Goal: Transaction & Acquisition: Purchase product/service

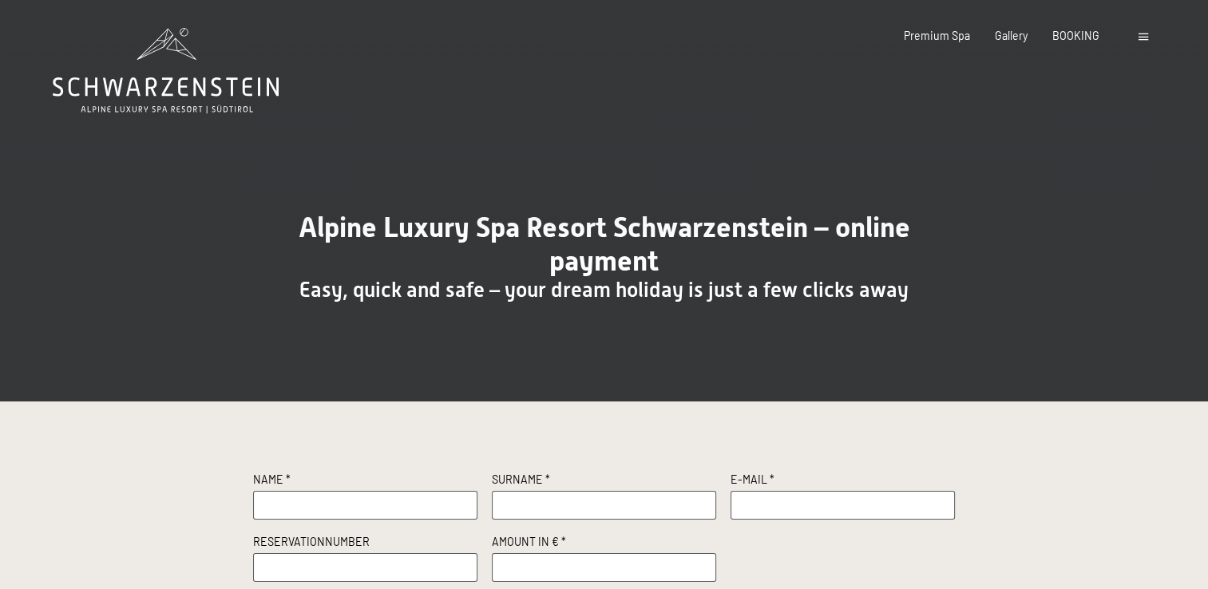
click at [343, 508] on input "text" at bounding box center [365, 505] width 225 height 29
click at [626, 477] on label "Surname *" at bounding box center [604, 481] width 225 height 19
click at [313, 505] on input "text" at bounding box center [365, 505] width 225 height 29
type input "Tavernier"
click at [541, 506] on input "text" at bounding box center [604, 505] width 225 height 29
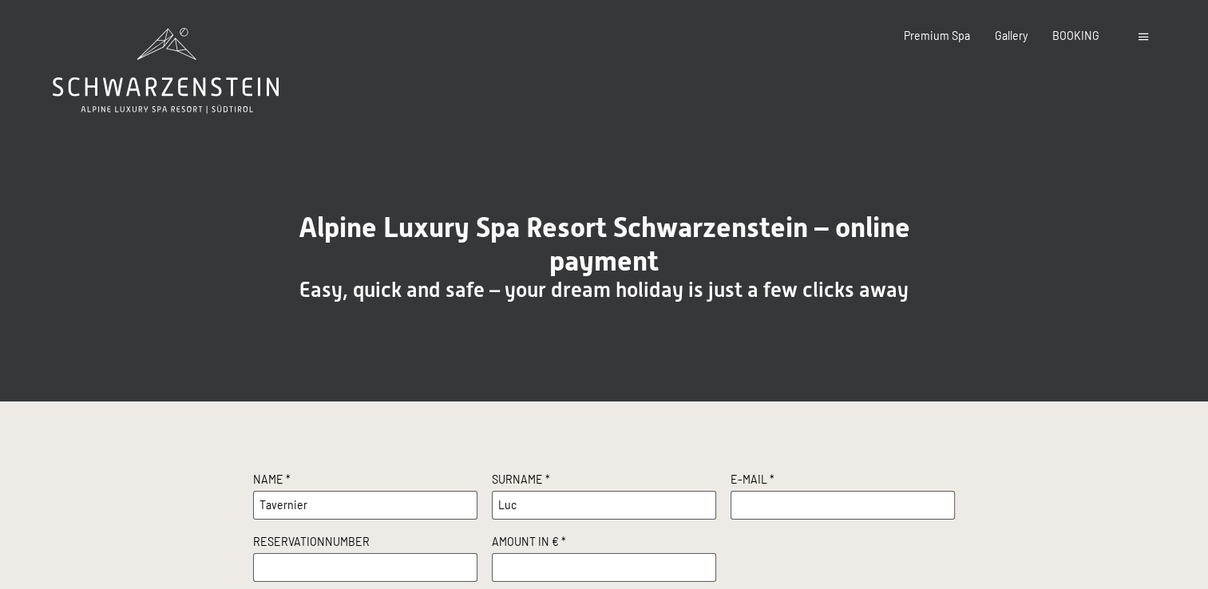
type input "Luc"
click at [769, 498] on input "text" at bounding box center [843, 505] width 225 height 29
type input "tavernier.luc2@gmail.com"
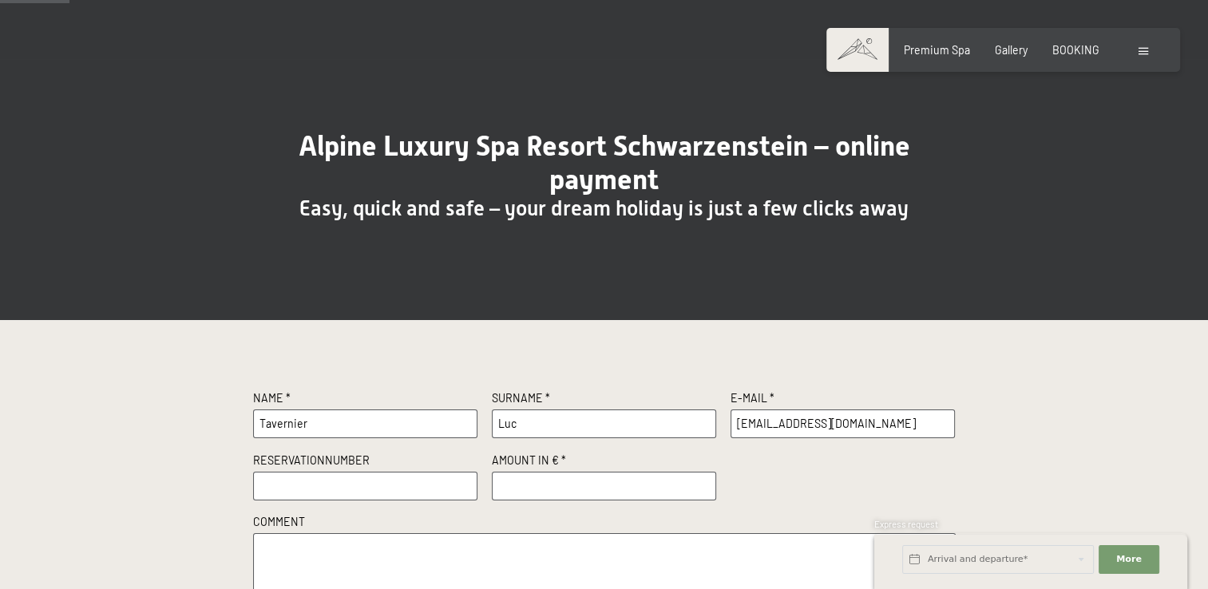
scroll to position [89, 0]
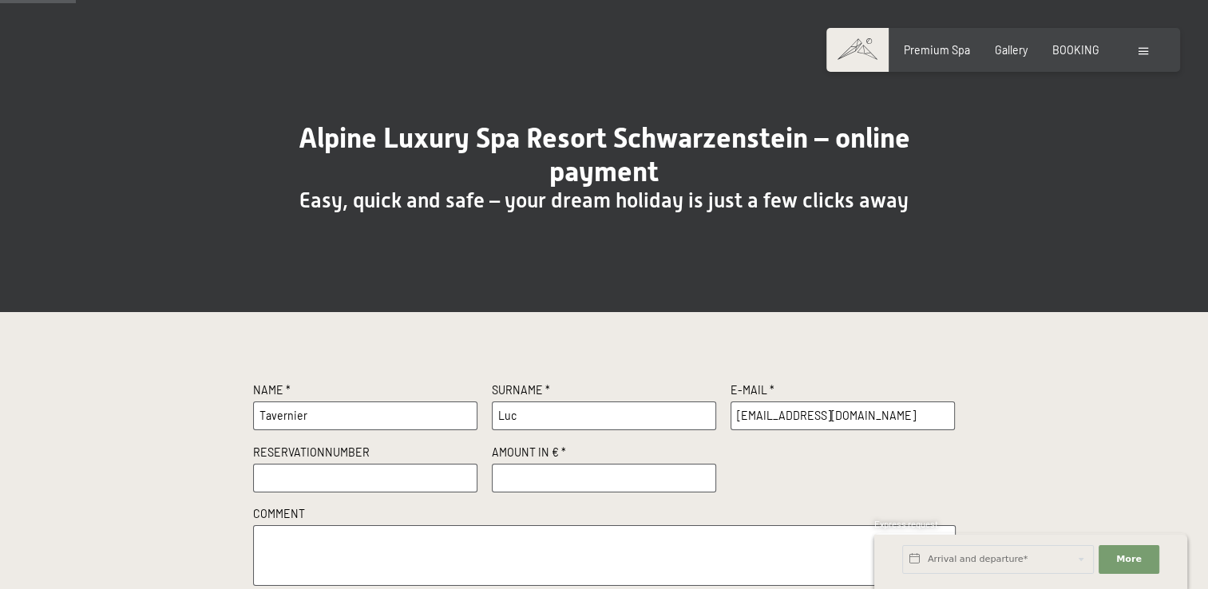
click at [383, 485] on input "text" at bounding box center [365, 478] width 225 height 29
type input "R11208"
click at [523, 483] on input "number" at bounding box center [604, 478] width 225 height 29
click at [706, 478] on input "0" at bounding box center [604, 478] width 225 height 29
click at [704, 471] on input "1" at bounding box center [604, 478] width 225 height 29
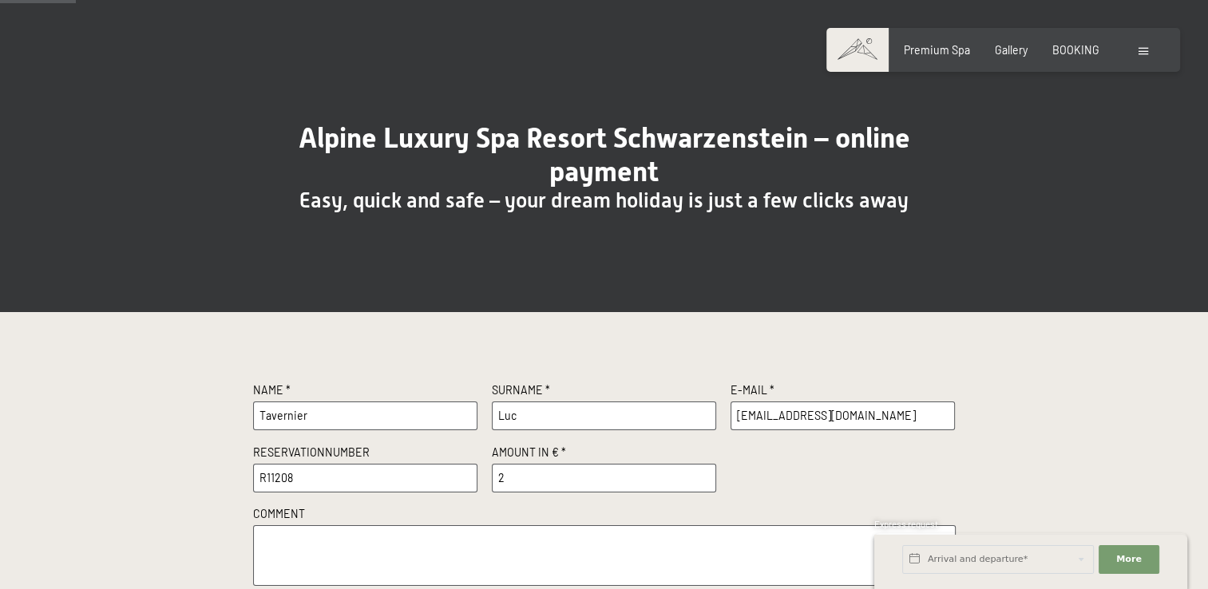
click at [704, 471] on input "2" at bounding box center [604, 478] width 225 height 29
click at [704, 471] on input "3" at bounding box center [604, 478] width 225 height 29
click at [704, 471] on input "4" at bounding box center [604, 478] width 225 height 29
click at [704, 471] on input "5" at bounding box center [604, 478] width 225 height 29
click at [704, 481] on input "4" at bounding box center [604, 478] width 225 height 29
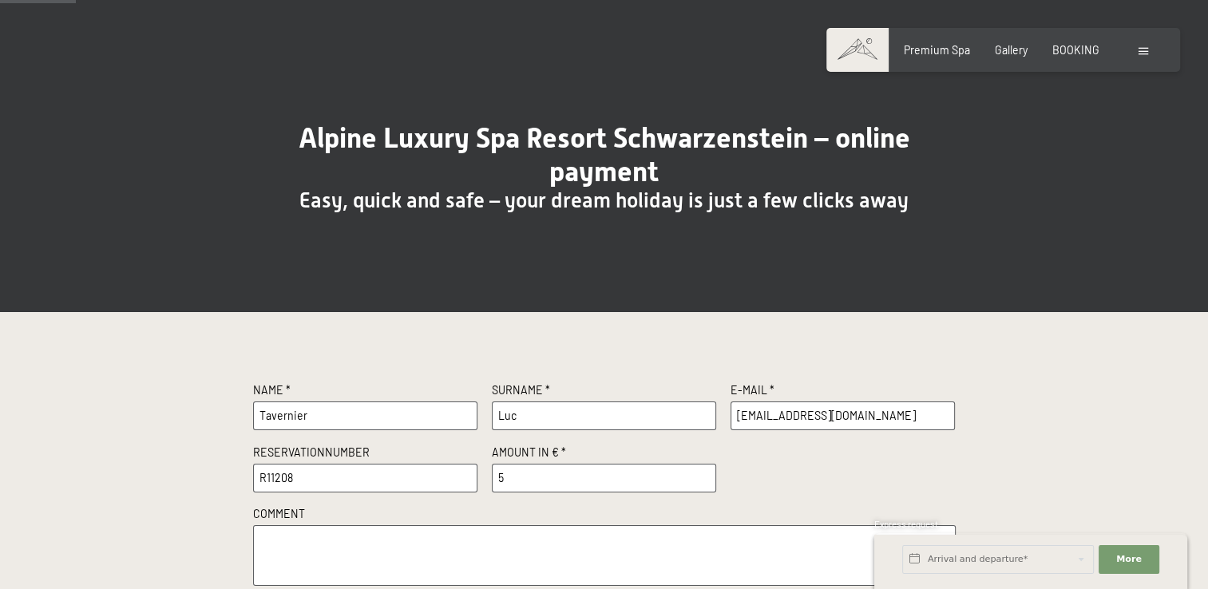
click at [704, 473] on input "5" at bounding box center [604, 478] width 225 height 29
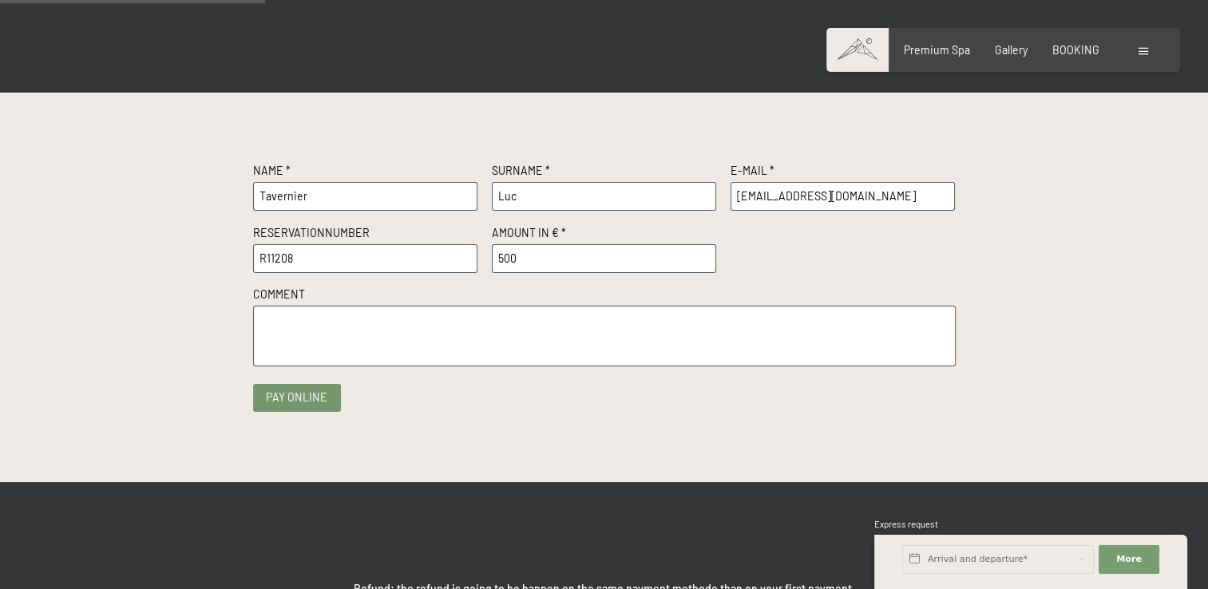
scroll to position [313, 0]
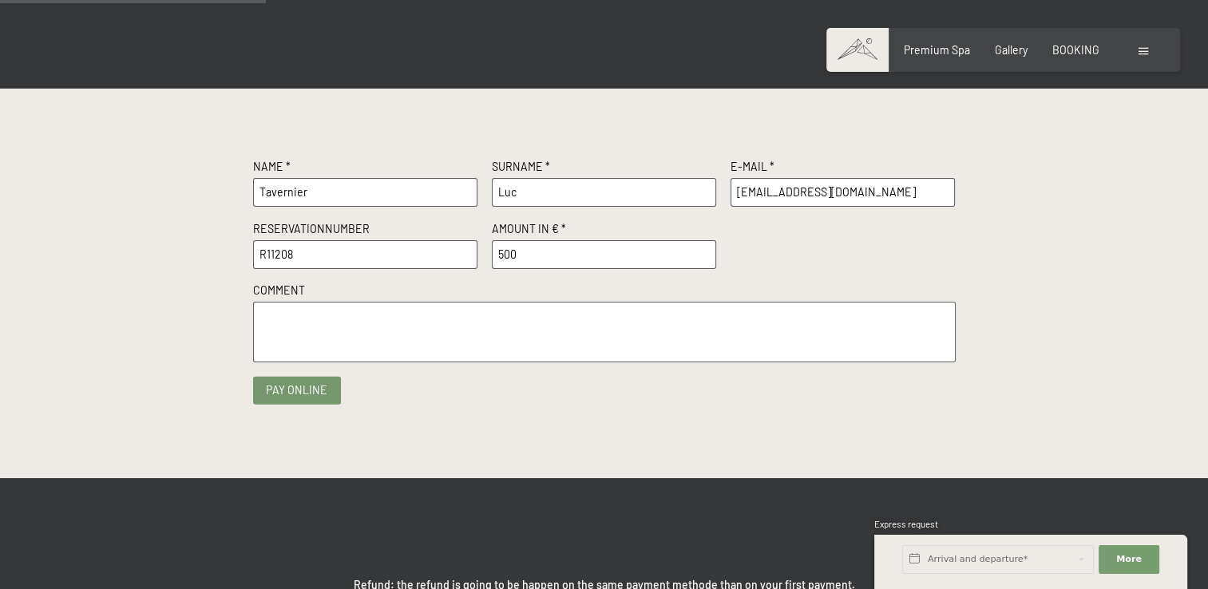
type input "500"
click at [296, 389] on button "Pay online" at bounding box center [297, 390] width 88 height 28
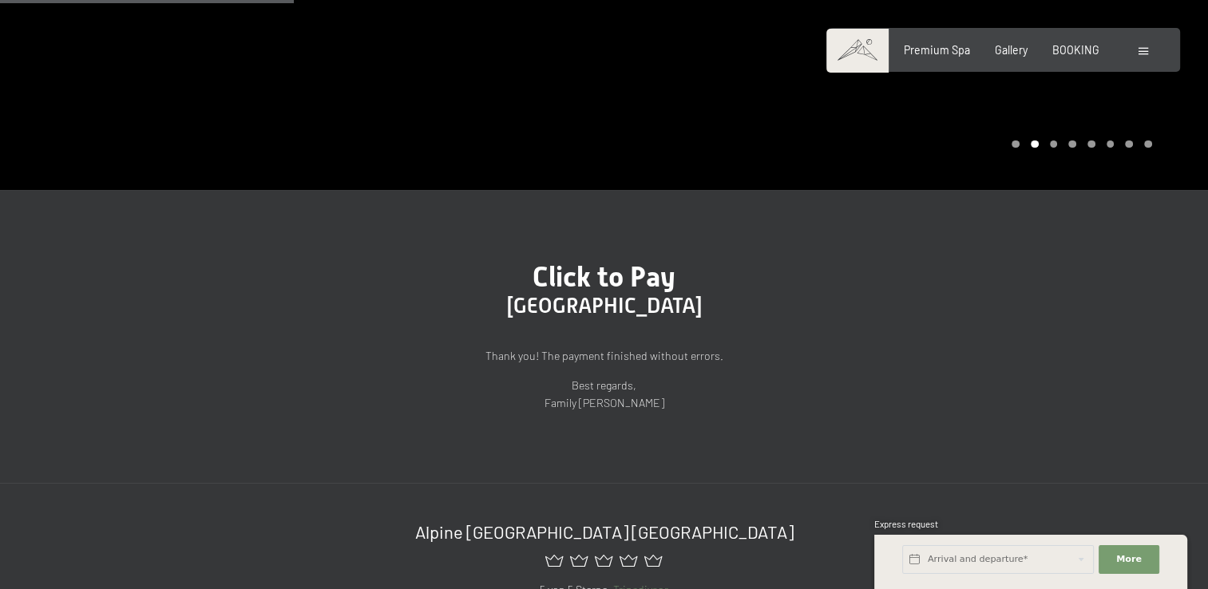
scroll to position [328, 0]
